Goal: Navigation & Orientation: Find specific page/section

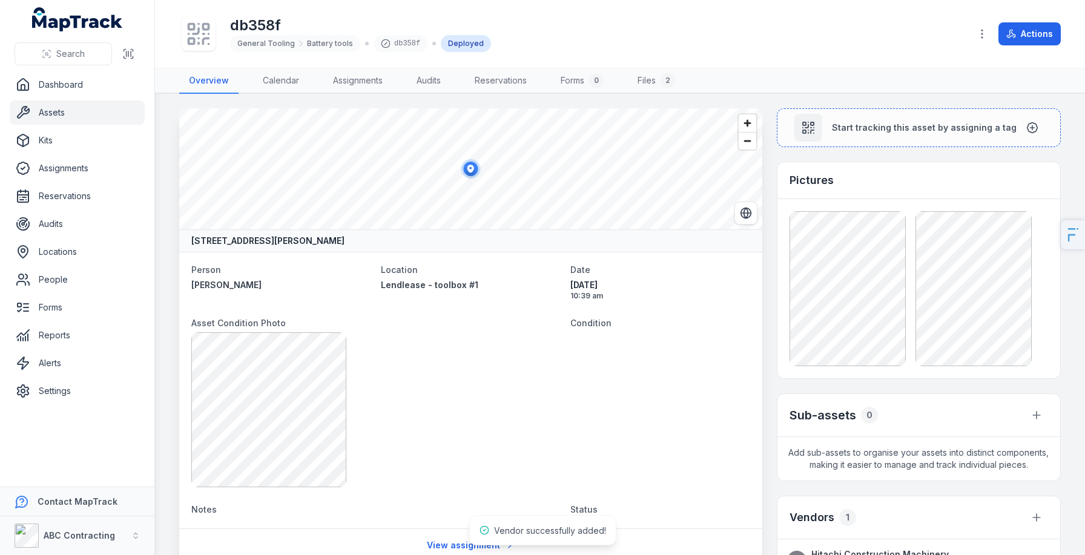
scroll to position [216, 0]
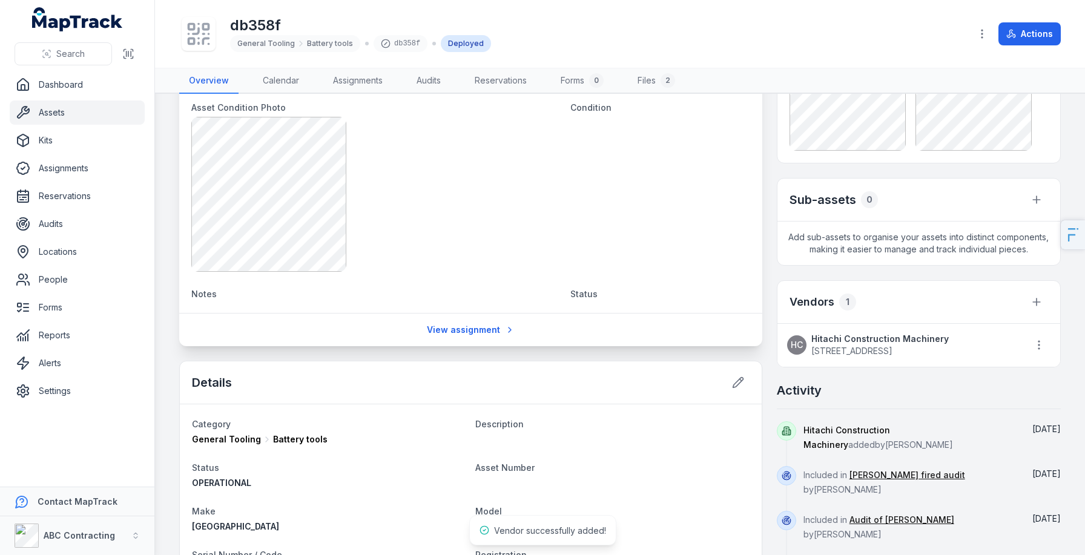
click at [852, 339] on strong "Hitachi Construction Machinery" at bounding box center [879, 339] width 137 height 12
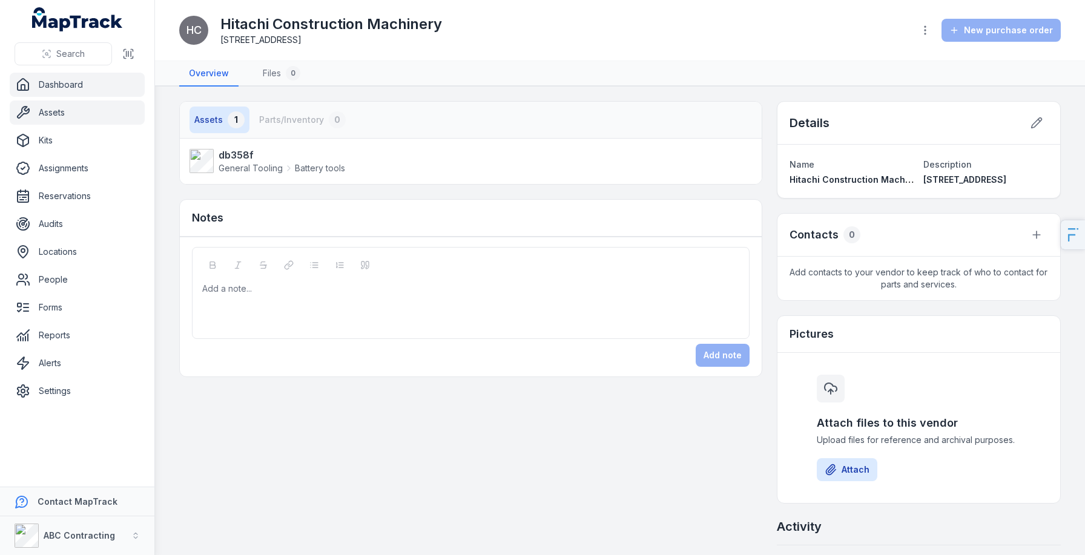
click at [73, 112] on link "Assets" at bounding box center [77, 113] width 135 height 24
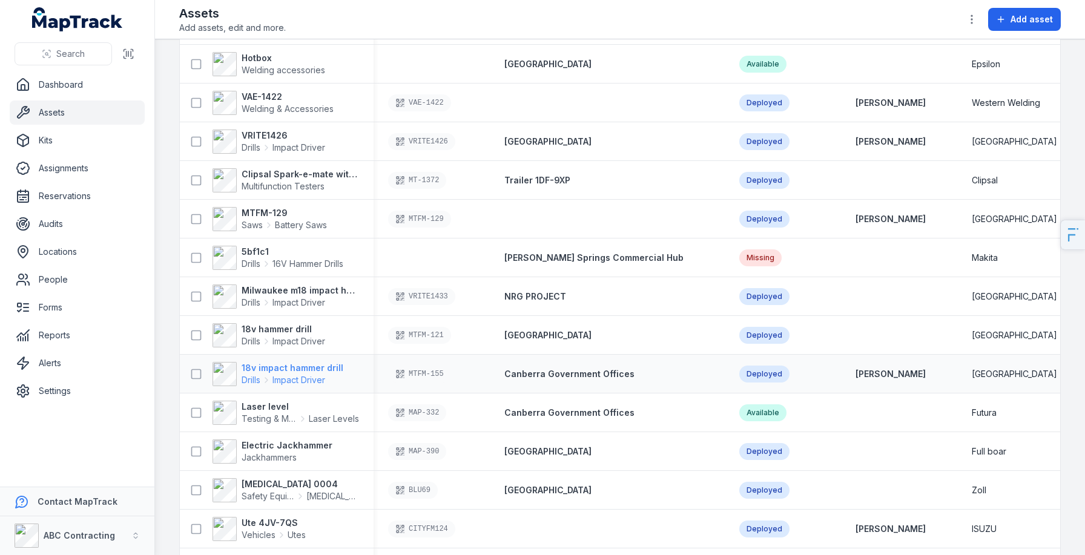
scroll to position [423, 0]
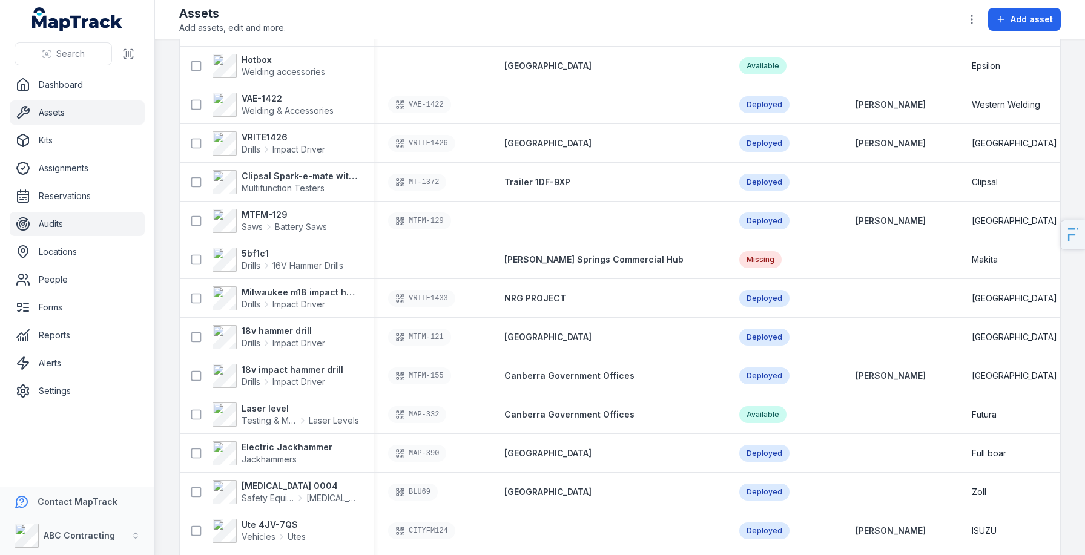
click at [94, 233] on link "Audits" at bounding box center [77, 224] width 135 height 24
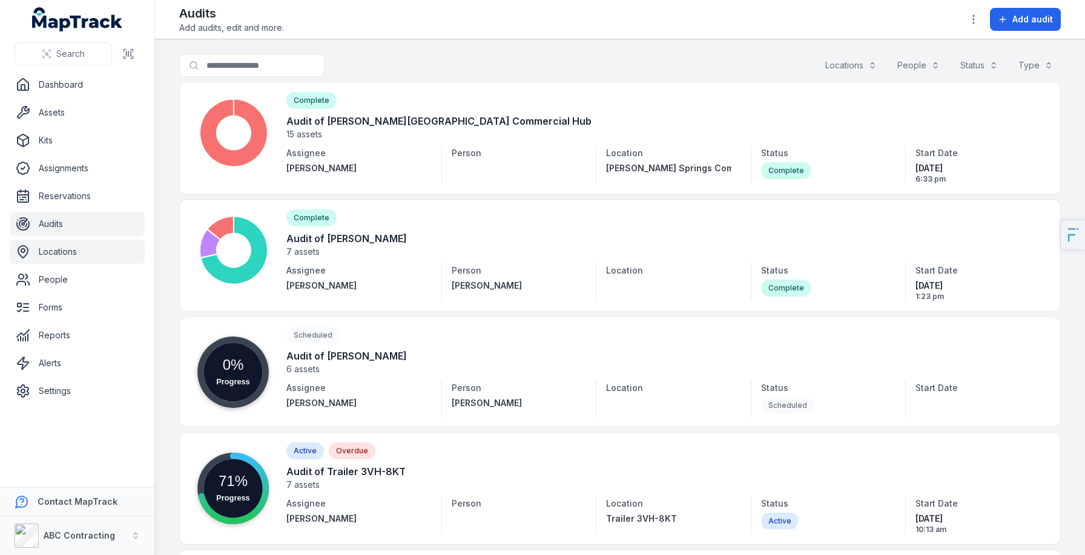
click at [52, 260] on link "Locations" at bounding box center [77, 252] width 135 height 24
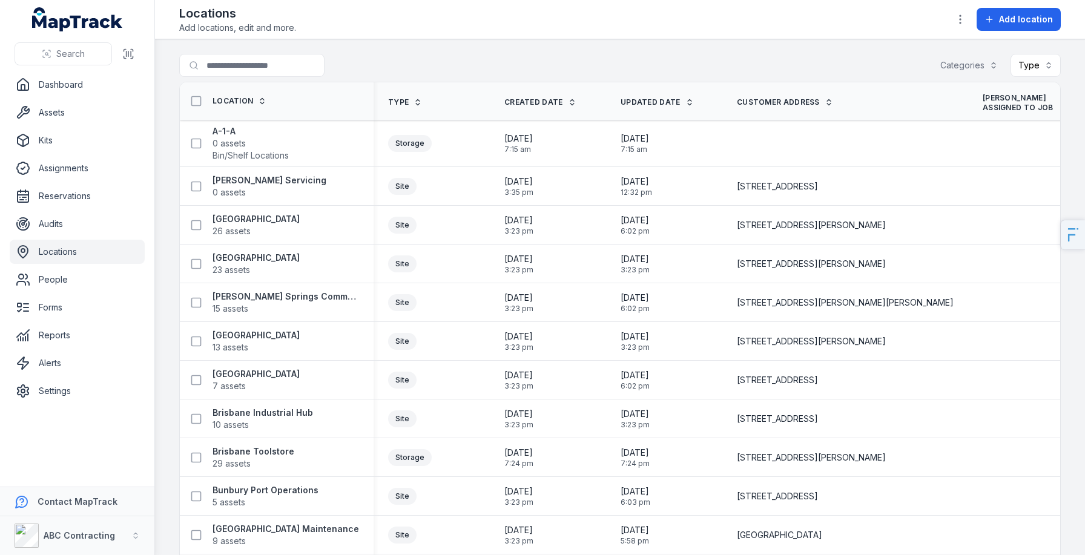
scroll to position [172, 0]
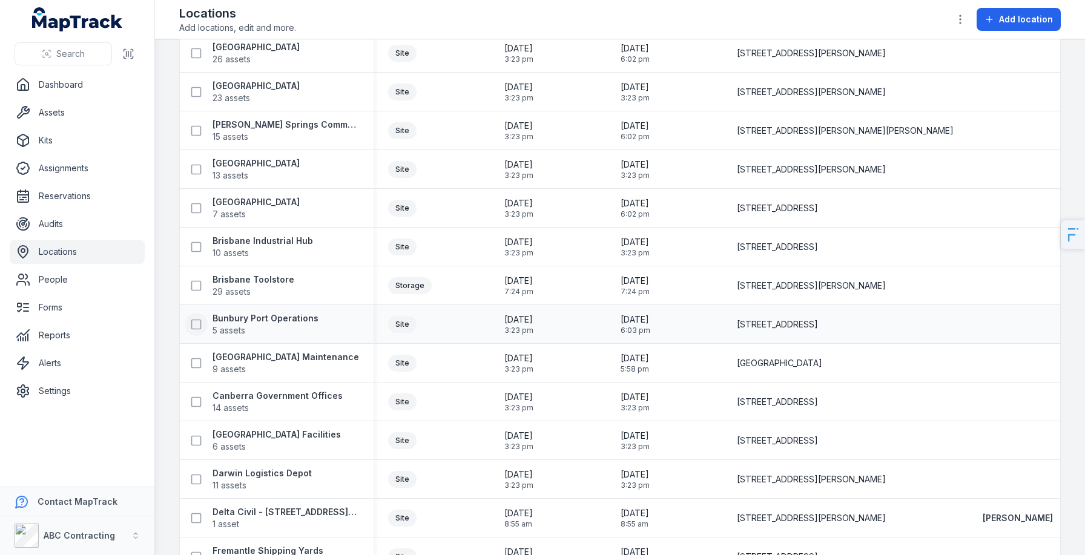
click at [200, 325] on icon at bounding box center [196, 325] width 12 height 12
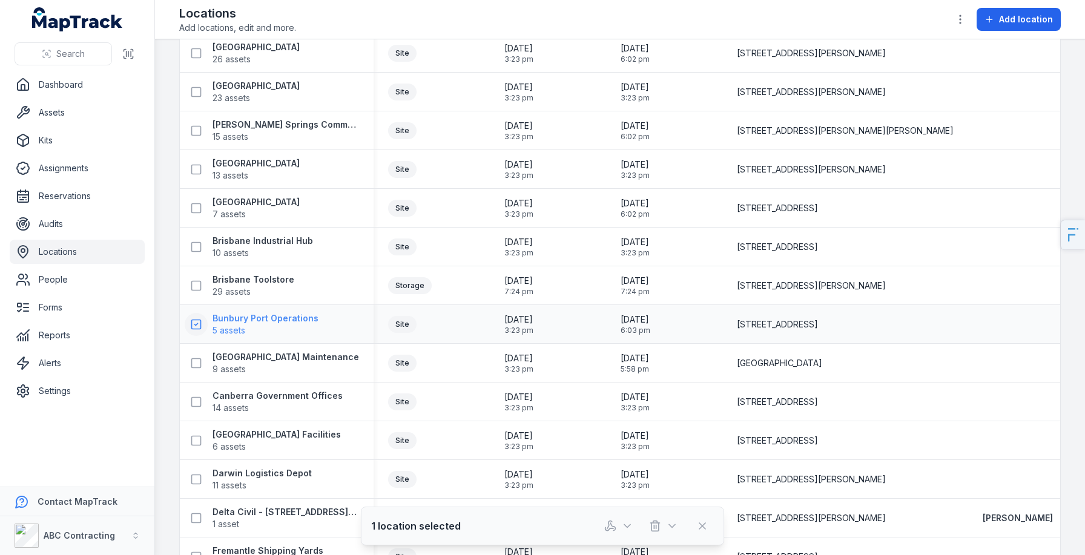
click at [286, 335] on span "5 assets" at bounding box center [266, 331] width 106 height 12
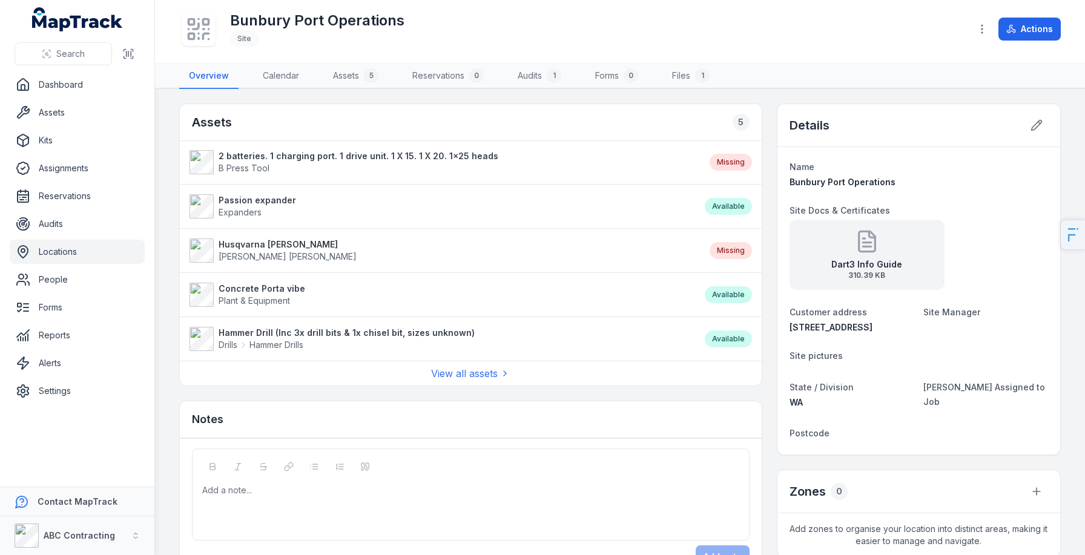
click at [51, 259] on link "Locations" at bounding box center [77, 252] width 135 height 24
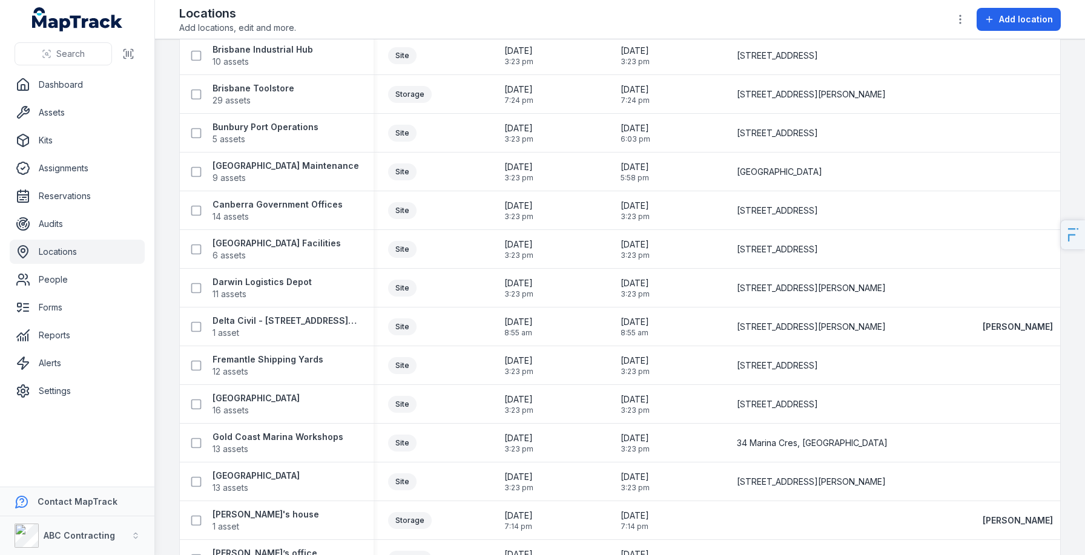
scroll to position [371, 0]
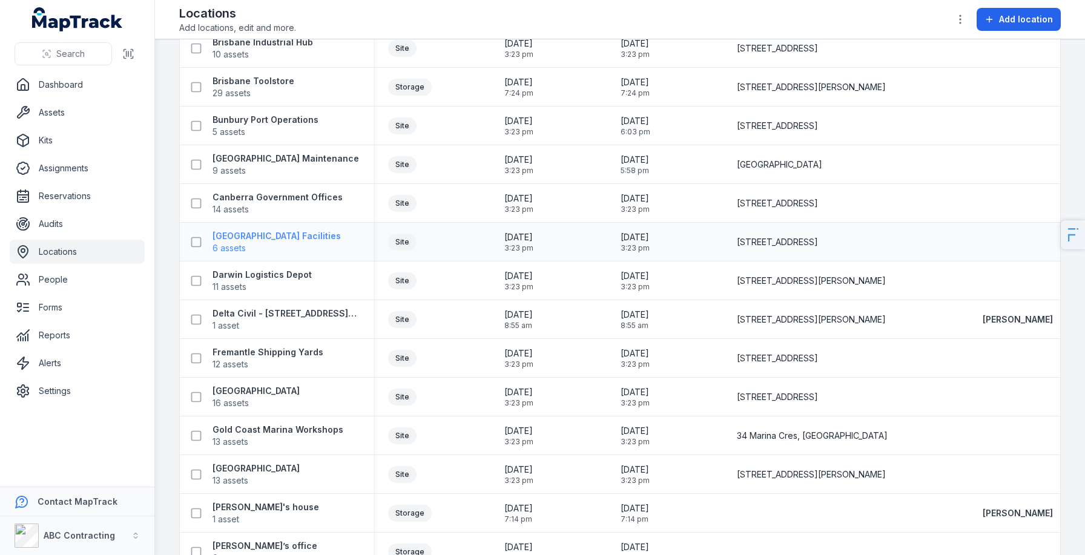
click at [271, 240] on strong "[GEOGRAPHIC_DATA] Facilities" at bounding box center [277, 236] width 128 height 12
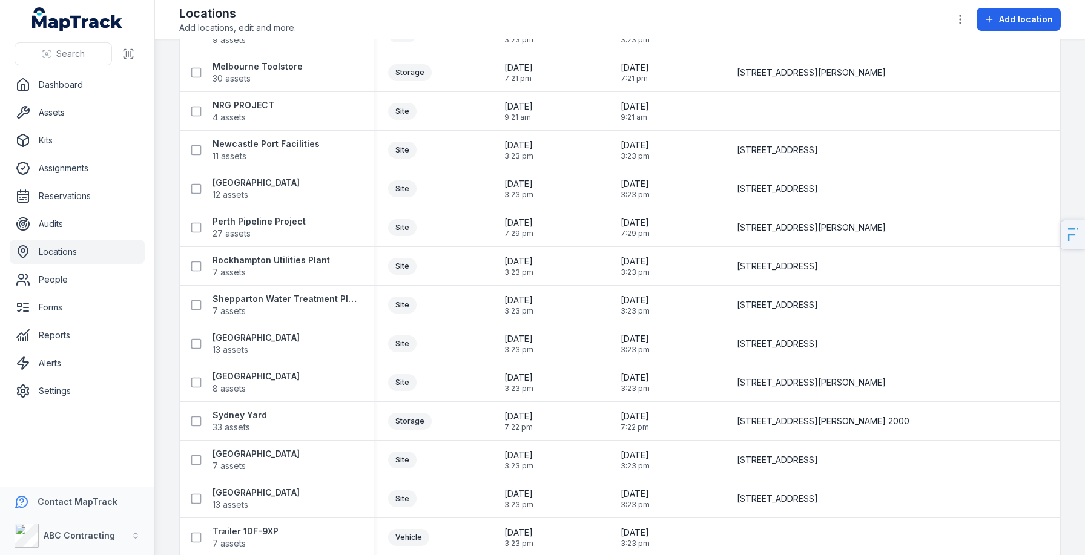
scroll to position [1538, 0]
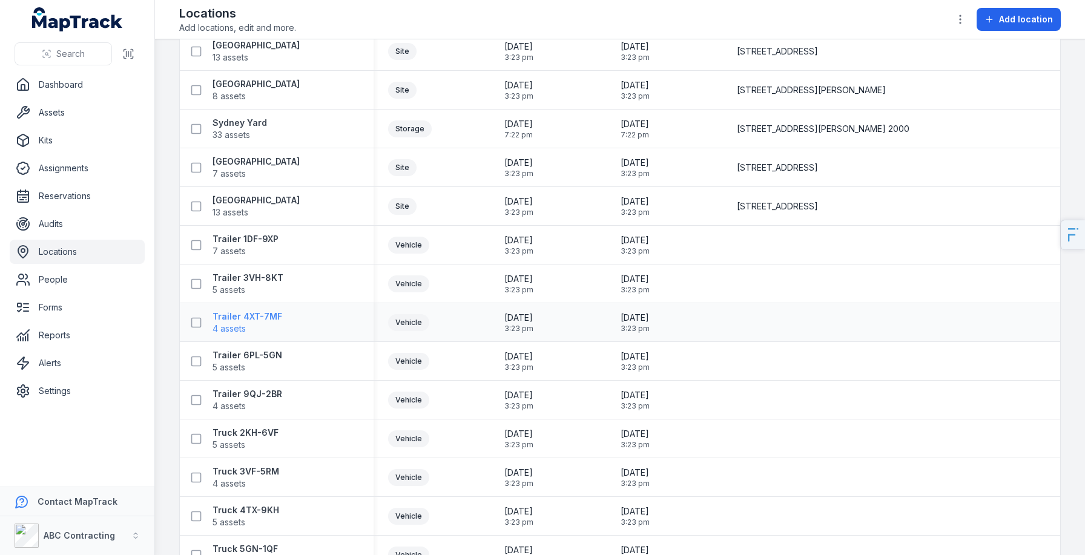
click at [254, 320] on strong "Trailer 4XT-7MF" at bounding box center [248, 317] width 70 height 12
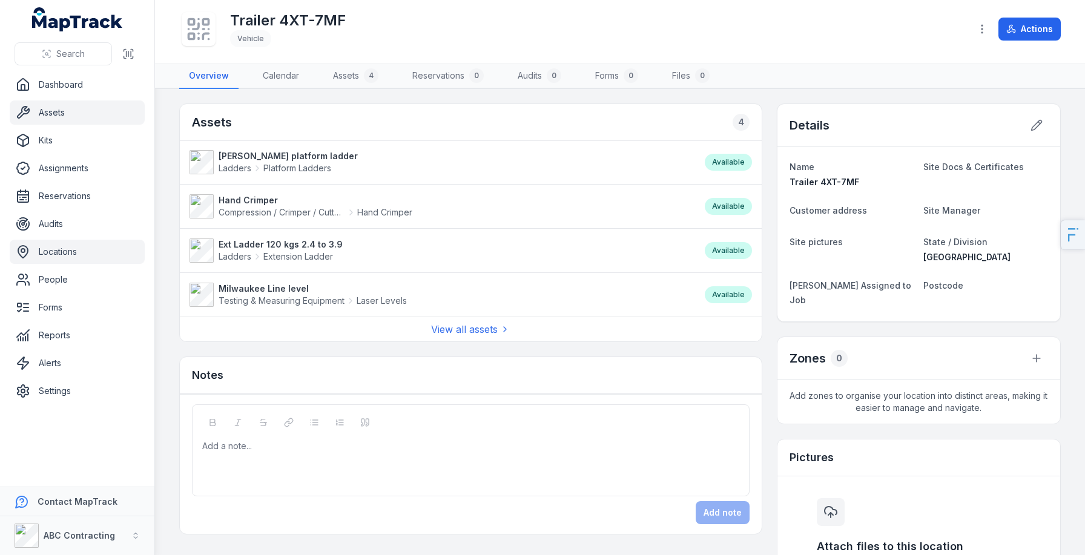
click at [68, 109] on link "Assets" at bounding box center [77, 113] width 135 height 24
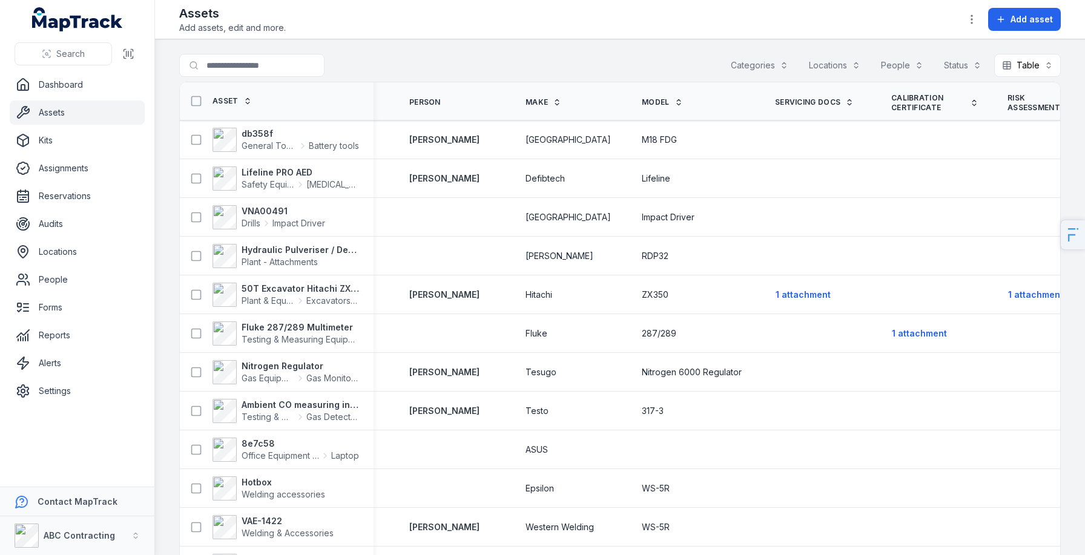
scroll to position [0, 583]
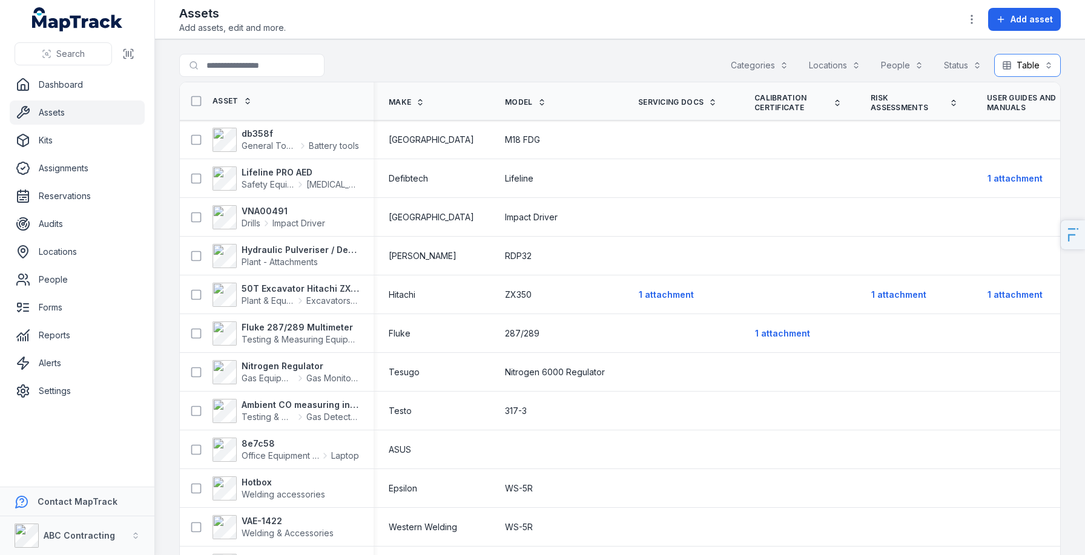
click at [1035, 68] on button "Table *****" at bounding box center [1027, 65] width 67 height 23
click at [1014, 139] on span "Grid" at bounding box center [1016, 142] width 16 height 12
